Goal: Task Accomplishment & Management: Complete application form

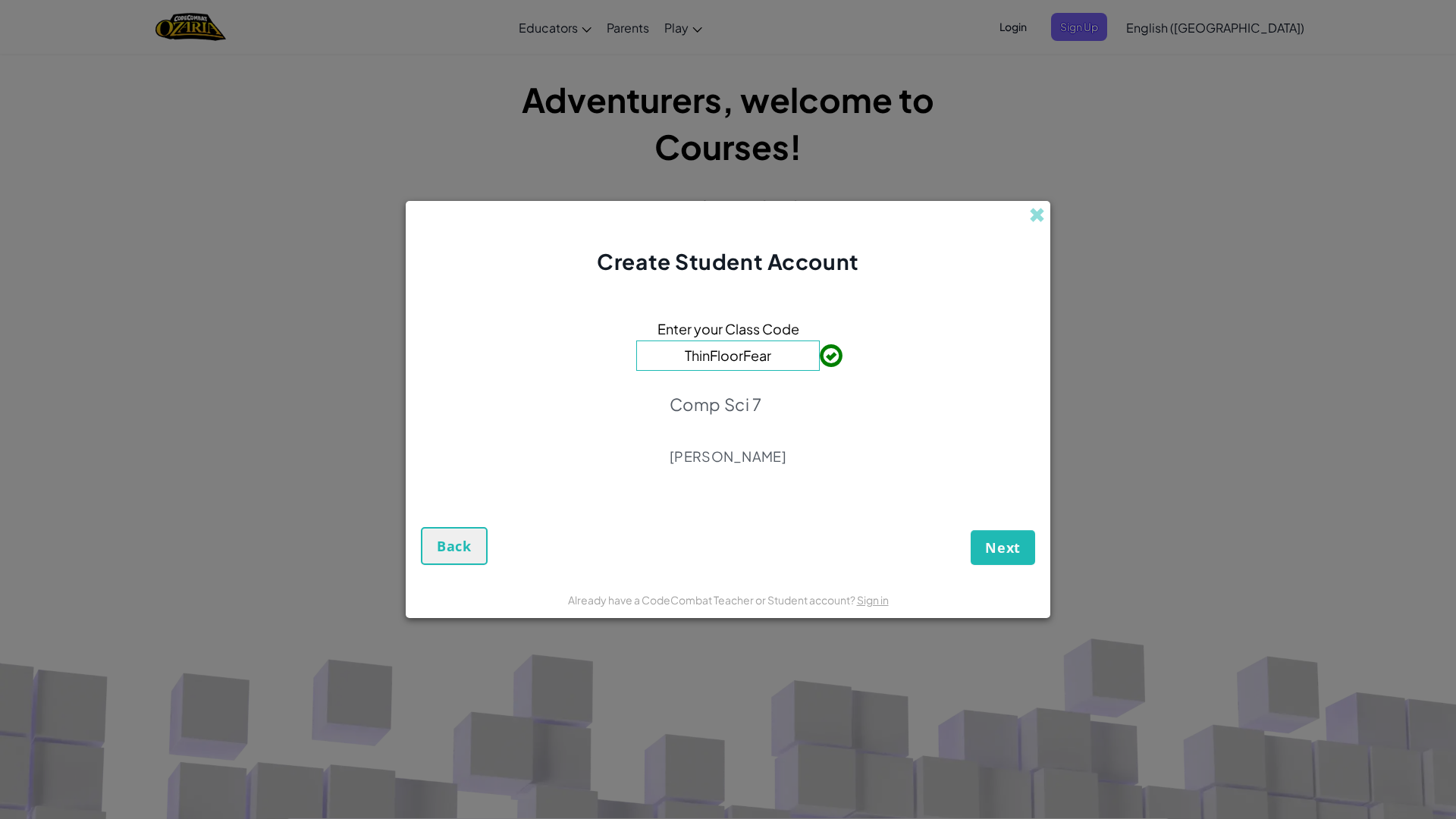
click at [777, 356] on input "ThinFloorFear" at bounding box center [728, 355] width 183 height 31
click at [772, 358] on input "ThinFloorFear" at bounding box center [728, 355] width 183 height 31
type input "T"
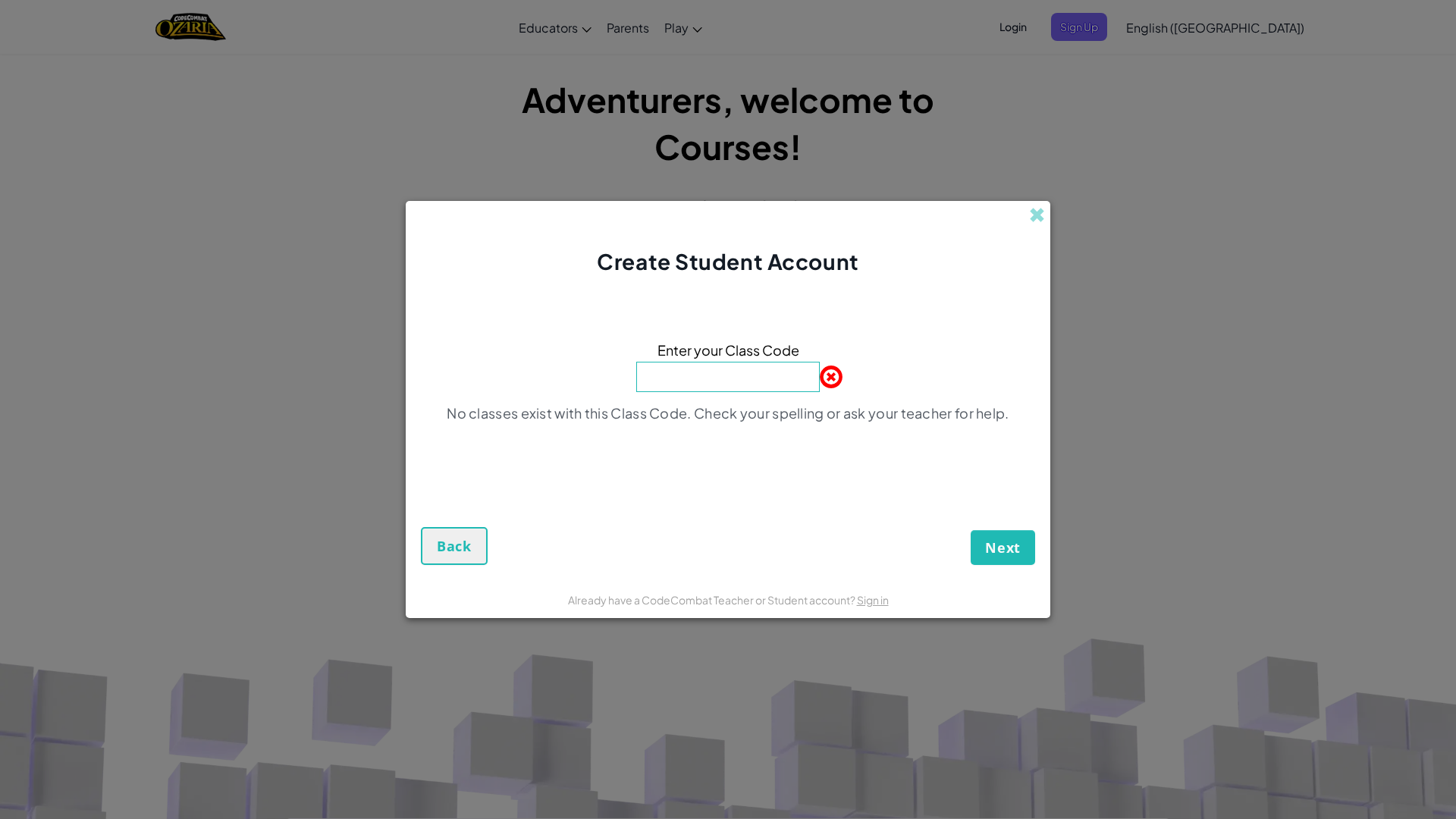
click at [715, 371] on input at bounding box center [728, 376] width 183 height 31
type input "JumpDuckHide"
click at [999, 560] on button "Next" at bounding box center [1003, 547] width 65 height 35
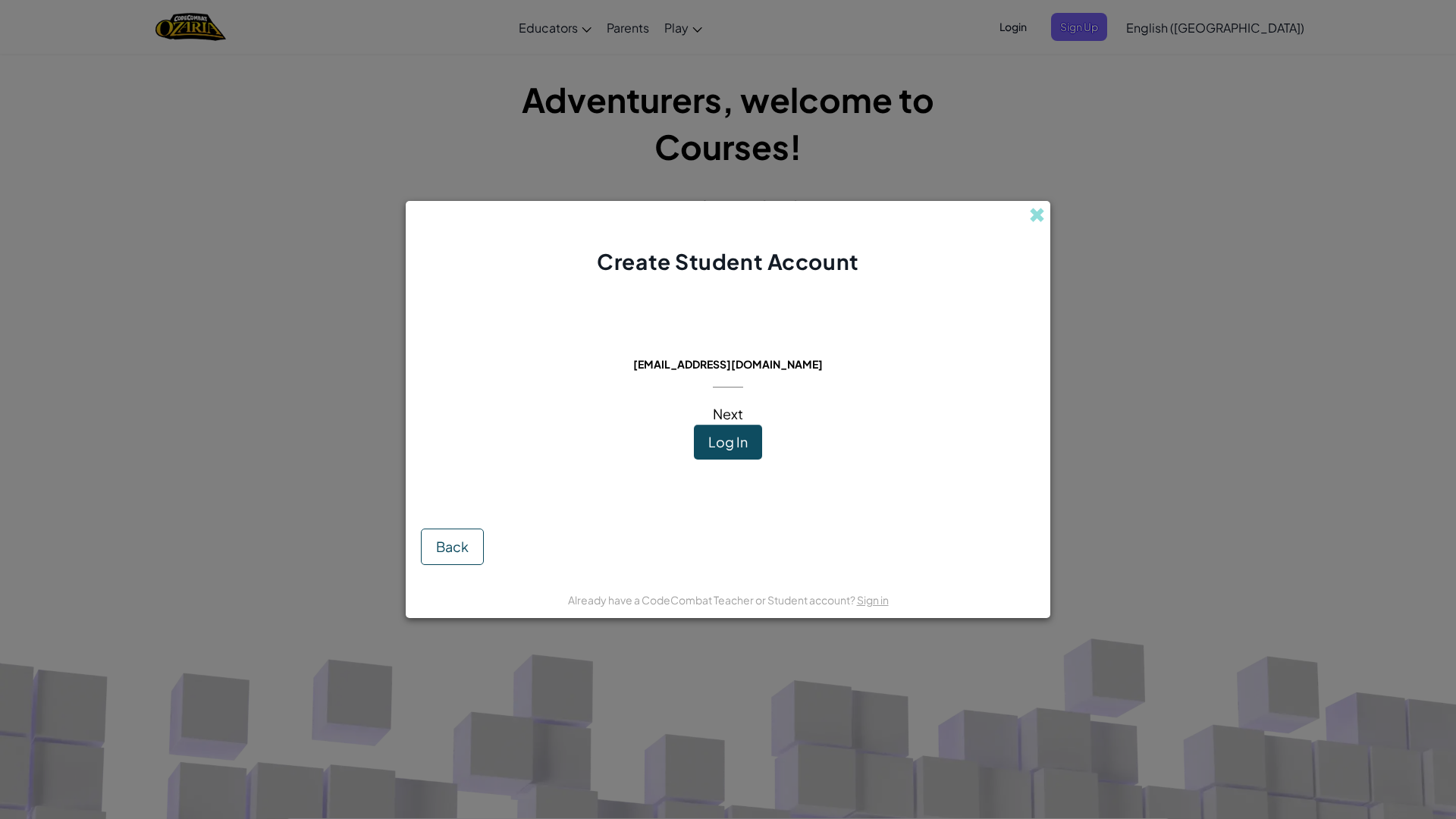
click at [732, 443] on span "Log In" at bounding box center [728, 442] width 39 height 17
